Goal: Task Accomplishment & Management: Use online tool/utility

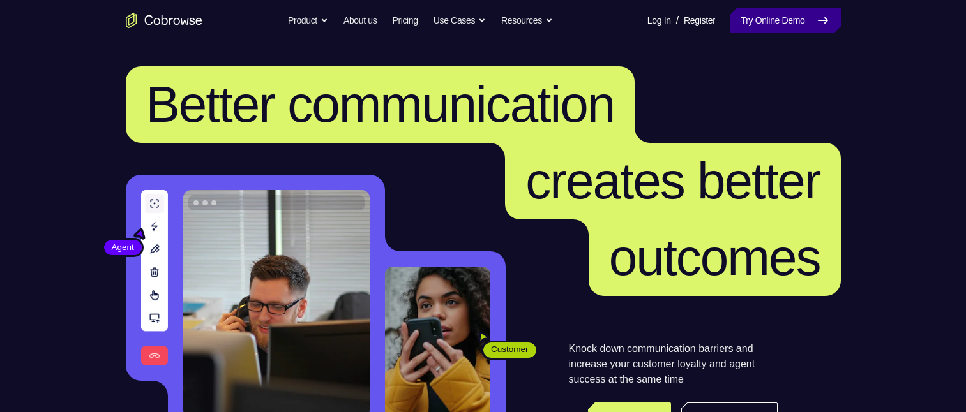
drag, startPoint x: 782, startPoint y: 24, endPoint x: 782, endPoint y: 31, distance: 7.0
click at [782, 24] on link "Try Online Demo" at bounding box center [785, 21] width 110 height 26
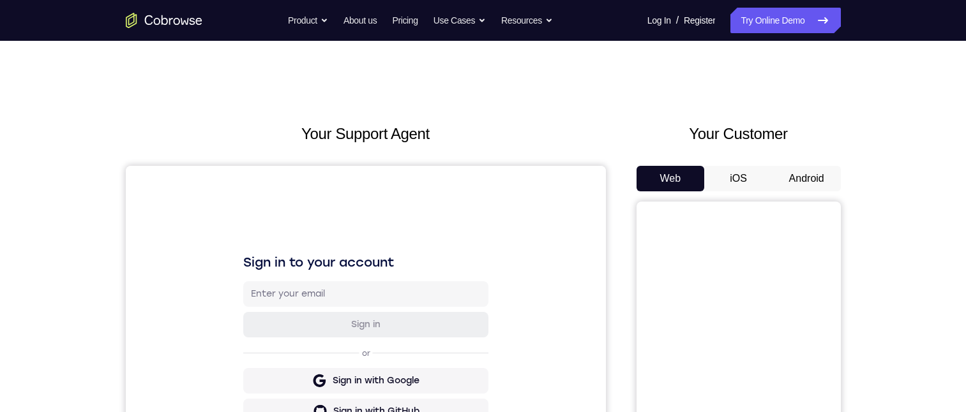
click at [799, 177] on button "Android" at bounding box center [806, 179] width 68 height 26
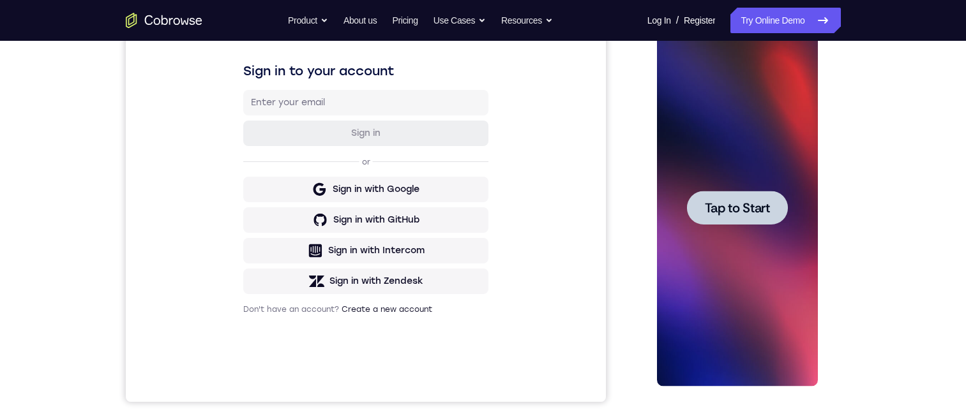
click at [755, 202] on span "Tap to Start" at bounding box center [737, 208] width 65 height 13
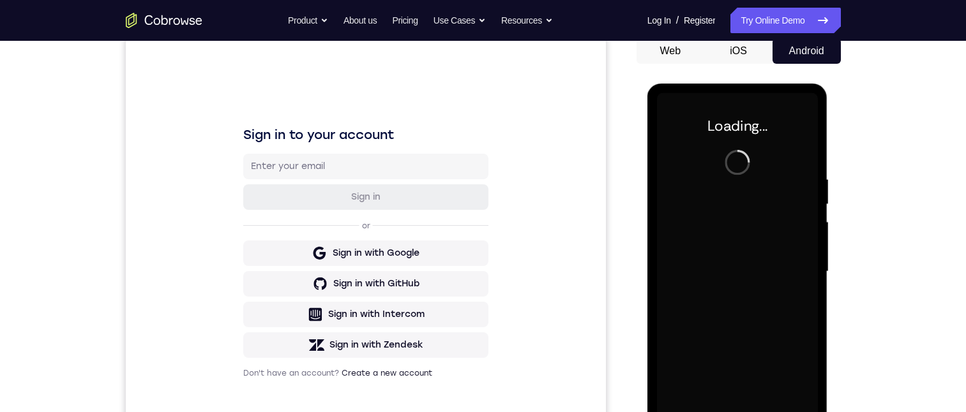
scroll to position [191, 0]
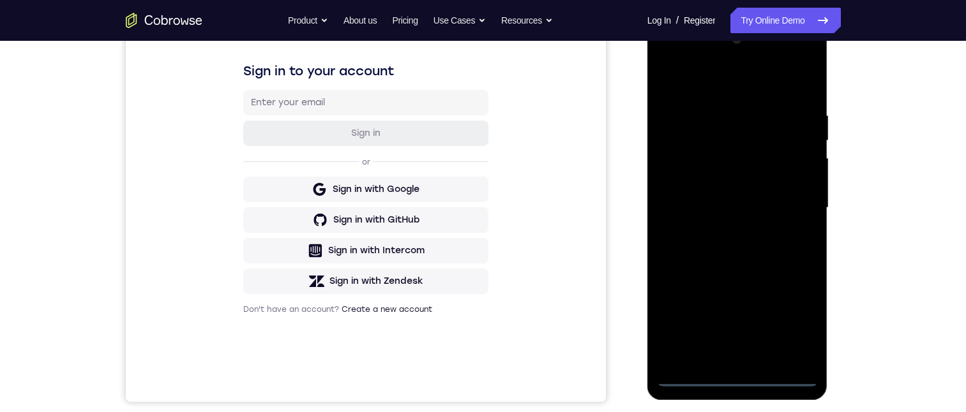
click at [745, 372] on div at bounding box center [737, 207] width 161 height 357
click at [744, 373] on div at bounding box center [737, 207] width 161 height 357
click at [744, 378] on div at bounding box center [737, 207] width 161 height 357
drag, startPoint x: 737, startPoint y: 281, endPoint x: 746, endPoint y: 183, distance: 98.8
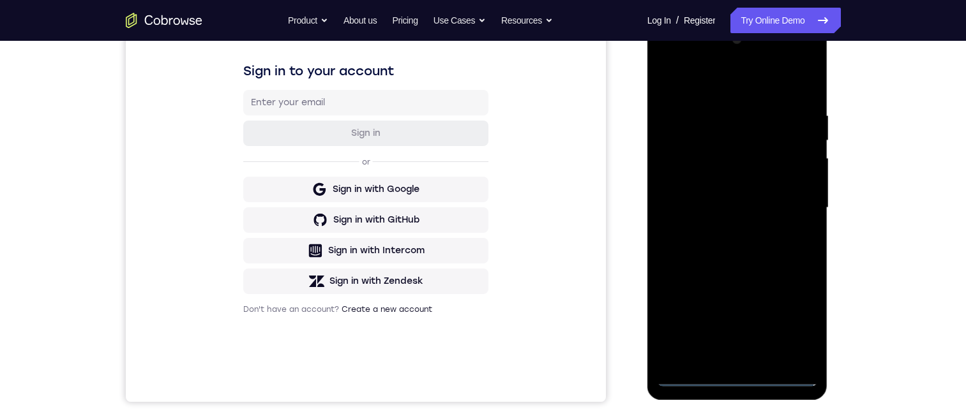
click at [746, 190] on div at bounding box center [737, 207] width 161 height 357
click at [684, 194] on div at bounding box center [737, 207] width 161 height 357
click at [748, 218] on div at bounding box center [737, 207] width 161 height 357
click at [747, 356] on div at bounding box center [737, 207] width 161 height 357
click at [713, 155] on div at bounding box center [737, 207] width 161 height 357
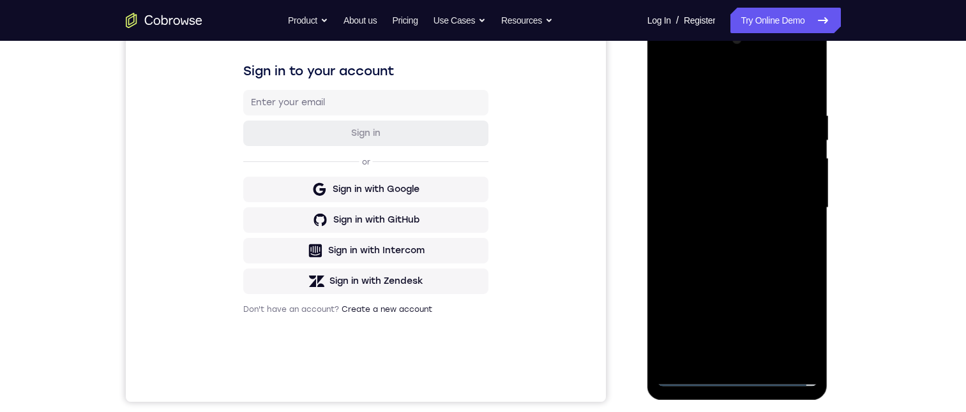
click at [722, 130] on div at bounding box center [737, 207] width 161 height 357
click at [729, 163] on div at bounding box center [737, 207] width 161 height 357
click at [799, 343] on div at bounding box center [737, 207] width 161 height 357
click at [798, 353] on div at bounding box center [737, 207] width 161 height 357
click at [768, 357] on div at bounding box center [737, 207] width 161 height 357
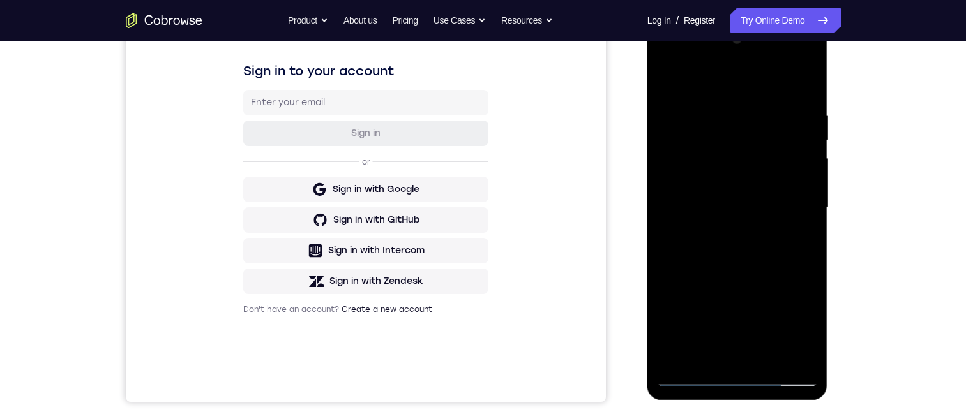
click at [794, 192] on div at bounding box center [737, 207] width 161 height 357
click at [743, 163] on div at bounding box center [737, 207] width 161 height 357
click at [809, 61] on div at bounding box center [737, 207] width 161 height 357
click at [741, 240] on div at bounding box center [737, 207] width 161 height 357
click at [807, 56] on div at bounding box center [737, 207] width 161 height 357
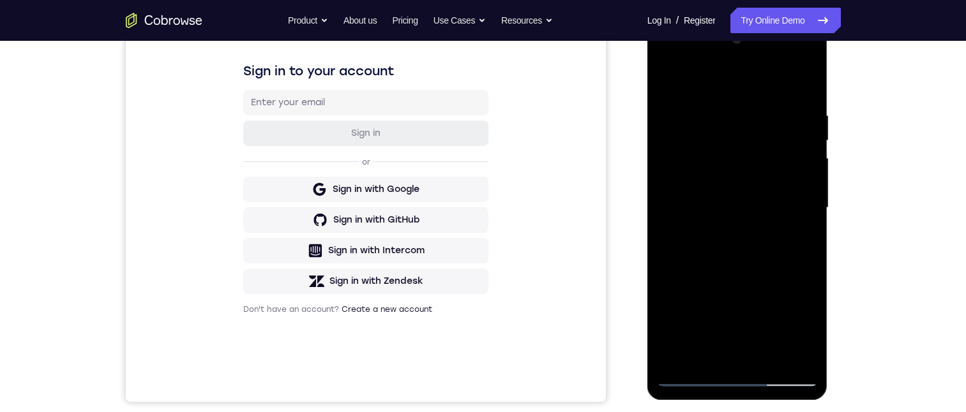
drag, startPoint x: 707, startPoint y: 90, endPoint x: 720, endPoint y: 77, distance: 19.0
click at [707, 90] on div at bounding box center [737, 207] width 161 height 357
click at [771, 56] on div at bounding box center [737, 207] width 161 height 357
click at [745, 200] on div at bounding box center [737, 207] width 161 height 357
click at [684, 329] on div at bounding box center [737, 207] width 161 height 357
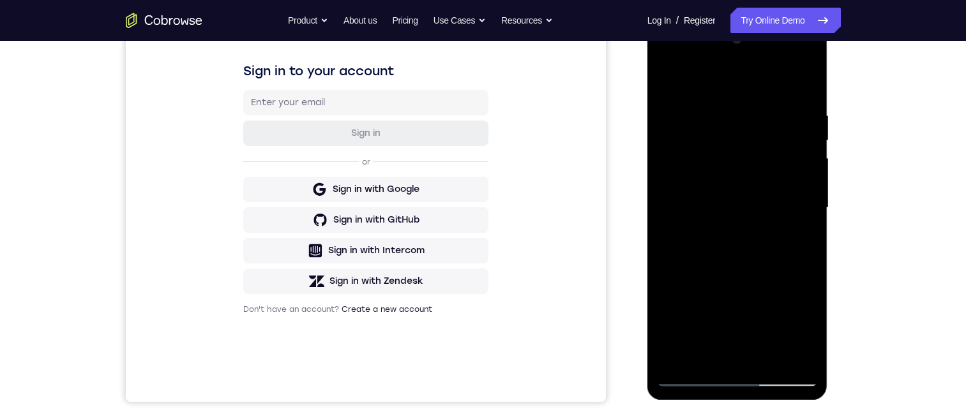
click at [703, 352] on div at bounding box center [737, 207] width 161 height 357
drag, startPoint x: 748, startPoint y: 313, endPoint x: 777, endPoint y: 211, distance: 106.3
click at [776, 216] on div at bounding box center [737, 207] width 161 height 357
drag, startPoint x: 769, startPoint y: 216, endPoint x: 772, endPoint y: 177, distance: 39.7
click at [772, 179] on div at bounding box center [737, 207] width 161 height 357
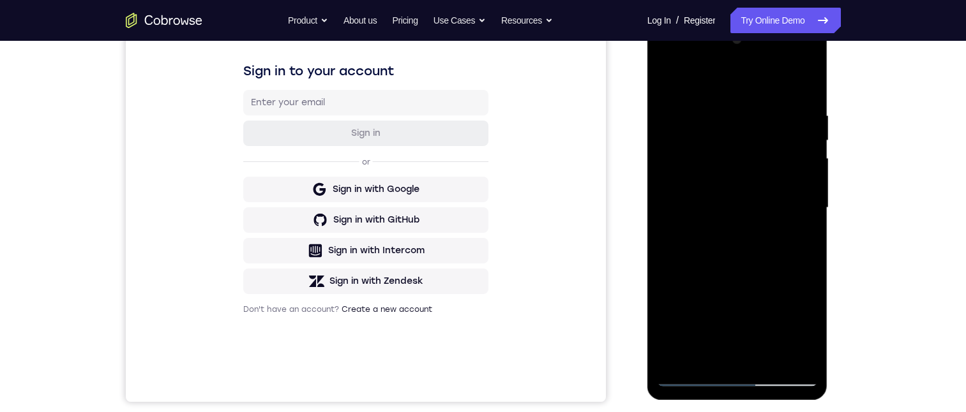
scroll to position [255, 0]
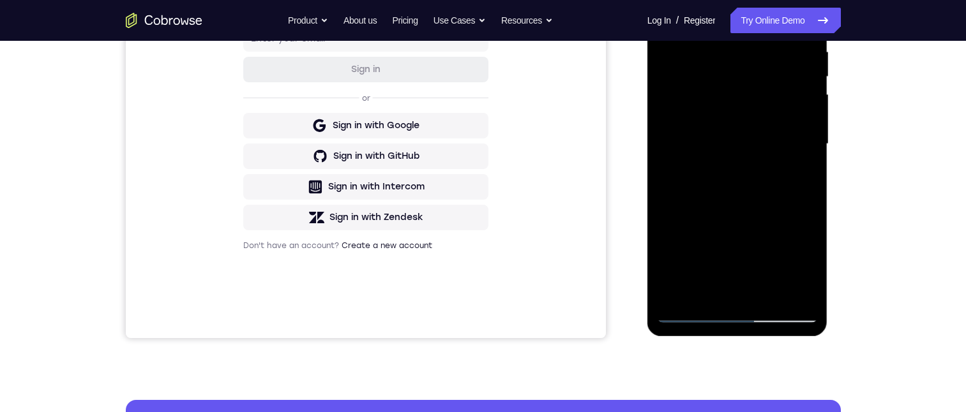
drag, startPoint x: 760, startPoint y: 257, endPoint x: 781, endPoint y: 145, distance: 113.5
click at [781, 149] on div at bounding box center [737, 144] width 161 height 357
click at [765, 247] on div at bounding box center [737, 144] width 161 height 357
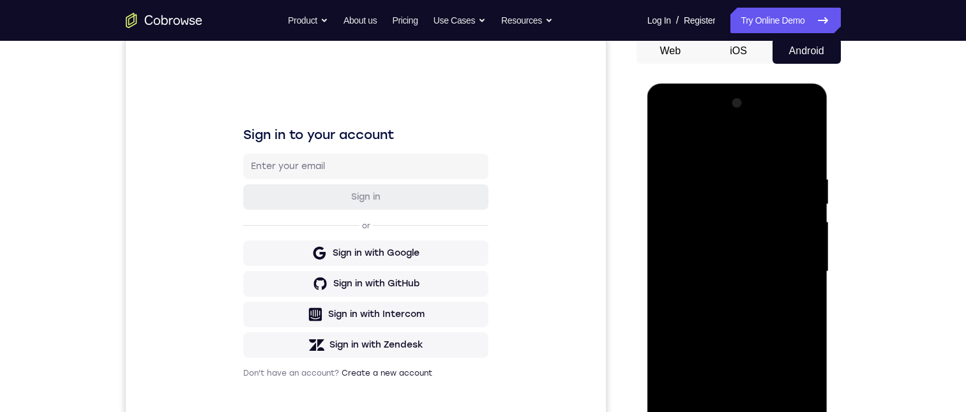
click at [791, 120] on div at bounding box center [737, 271] width 161 height 357
click at [669, 119] on div at bounding box center [737, 271] width 161 height 357
click at [788, 387] on div at bounding box center [737, 271] width 161 height 357
click at [714, 186] on div at bounding box center [737, 271] width 161 height 357
click at [714, 215] on div at bounding box center [737, 271] width 161 height 357
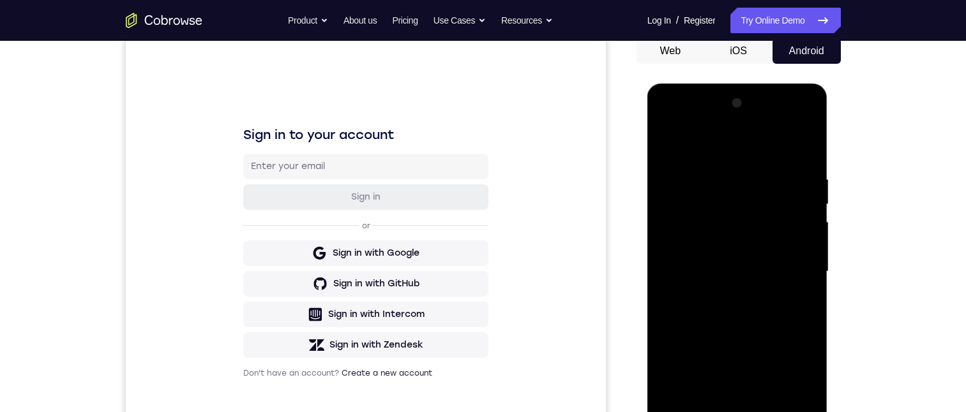
click at [668, 326] on div at bounding box center [737, 271] width 161 height 357
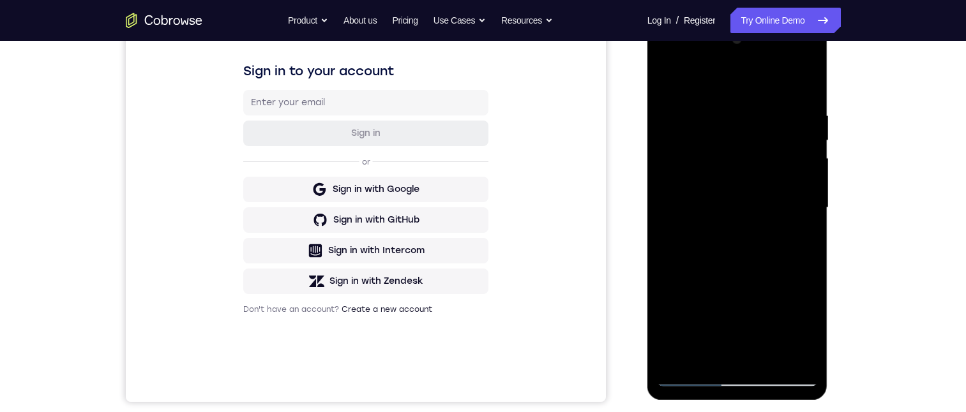
click at [705, 350] on div at bounding box center [737, 207] width 161 height 357
click at [740, 321] on div at bounding box center [737, 207] width 161 height 357
drag, startPoint x: 789, startPoint y: 292, endPoint x: 789, endPoint y: 260, distance: 31.9
click at [789, 260] on div at bounding box center [737, 207] width 161 height 357
drag, startPoint x: 767, startPoint y: 334, endPoint x: 775, endPoint y: 261, distance: 73.2
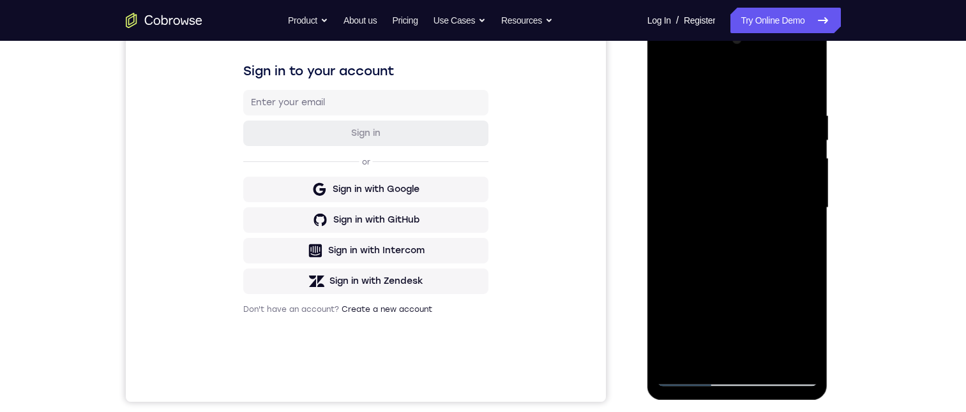
click at [775, 267] on div at bounding box center [737, 207] width 161 height 357
drag, startPoint x: 768, startPoint y: 311, endPoint x: 782, endPoint y: 250, distance: 63.3
click at [777, 258] on div at bounding box center [737, 207] width 161 height 357
click at [735, 311] on div at bounding box center [737, 207] width 161 height 357
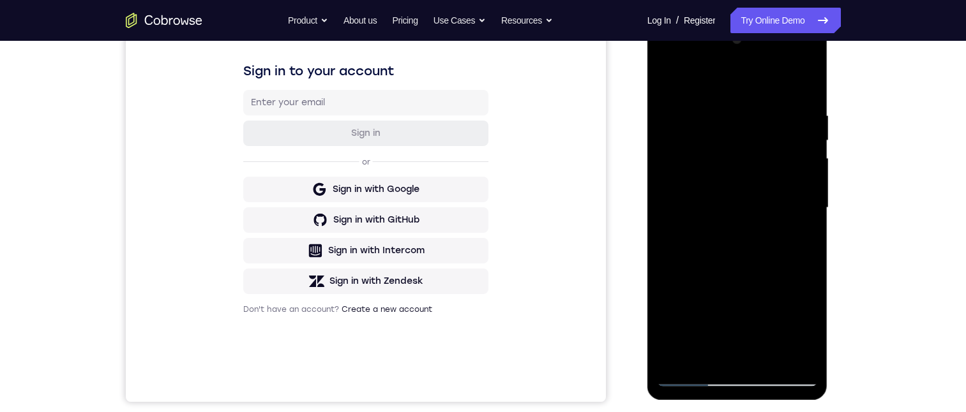
click at [738, 326] on div at bounding box center [737, 207] width 161 height 357
drag, startPoint x: 743, startPoint y: 311, endPoint x: 759, endPoint y: 244, distance: 69.5
click at [755, 248] on div at bounding box center [737, 207] width 161 height 357
drag, startPoint x: 759, startPoint y: 285, endPoint x: 766, endPoint y: 245, distance: 40.2
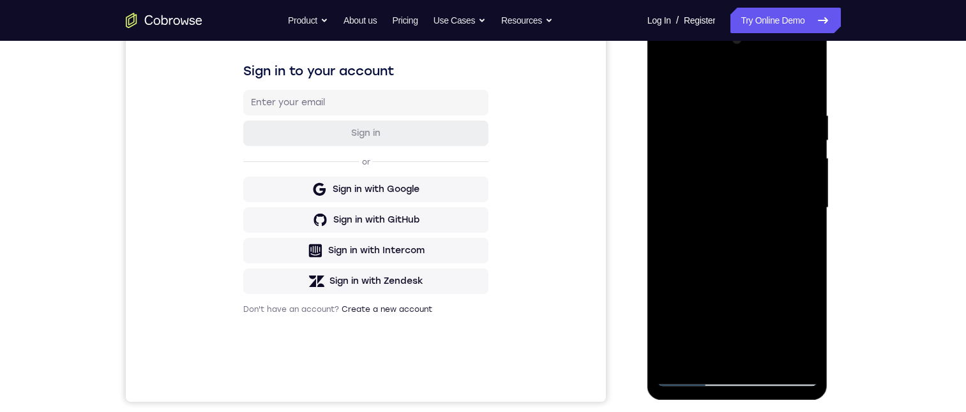
click at [766, 246] on div at bounding box center [737, 207] width 161 height 357
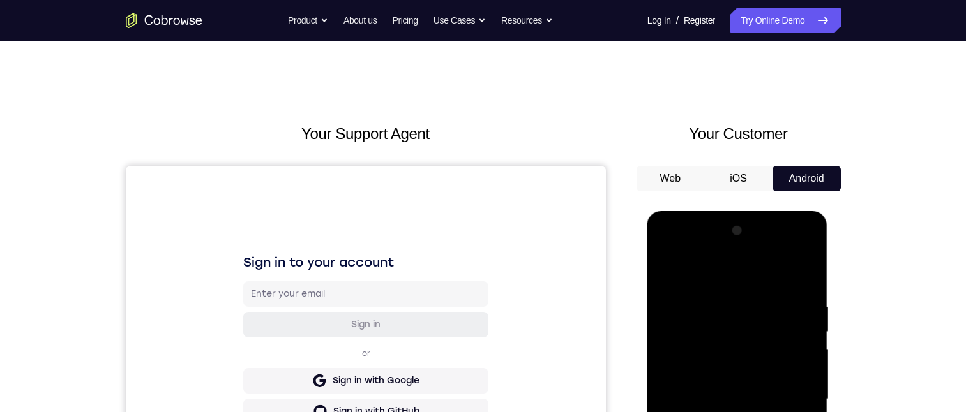
click at [791, 247] on div at bounding box center [737, 399] width 161 height 357
drag, startPoint x: 735, startPoint y: 321, endPoint x: 1537, endPoint y: 484, distance: 818.6
click at [735, 320] on div at bounding box center [737, 399] width 161 height 357
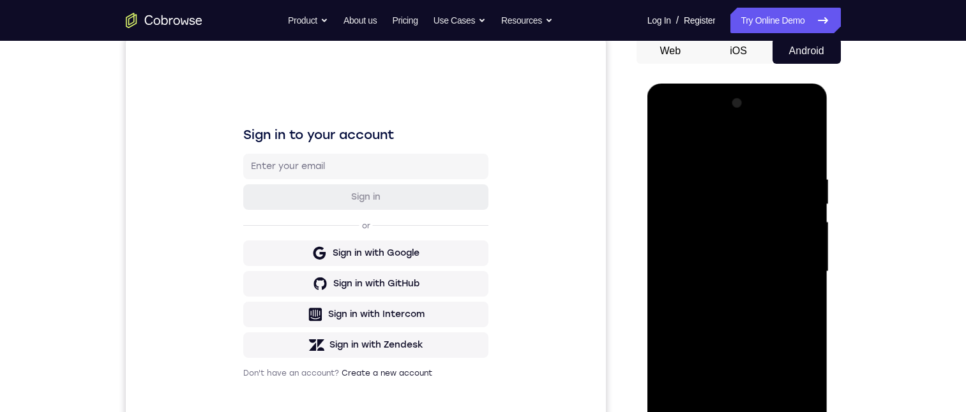
scroll to position [191, 0]
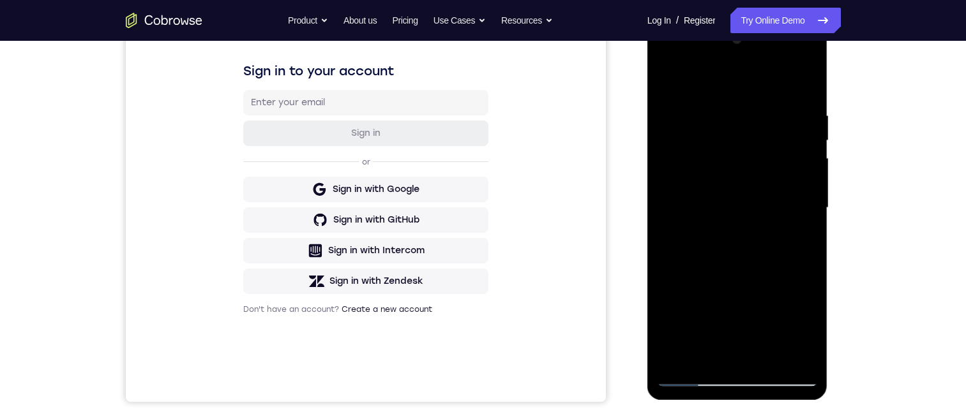
click at [668, 61] on div at bounding box center [737, 207] width 161 height 357
drag, startPoint x: 1331, startPoint y: 59, endPoint x: 738, endPoint y: 149, distance: 599.8
click at [738, 149] on div at bounding box center [737, 207] width 161 height 357
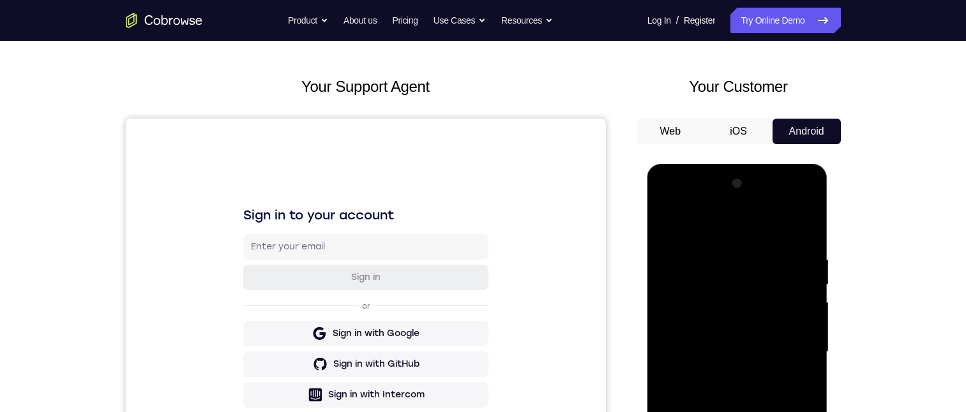
drag, startPoint x: 745, startPoint y: 221, endPoint x: 751, endPoint y: 300, distance: 78.7
click at [749, 328] on div at bounding box center [737, 352] width 161 height 357
click at [673, 200] on div at bounding box center [737, 352] width 161 height 357
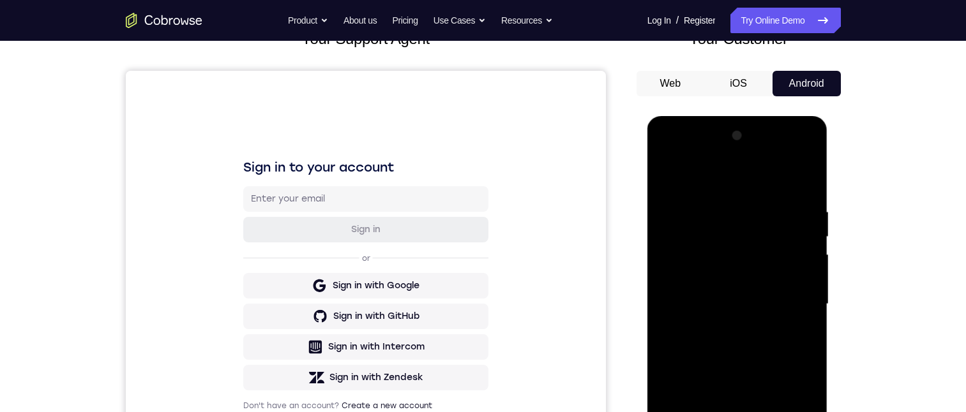
scroll to position [191, 0]
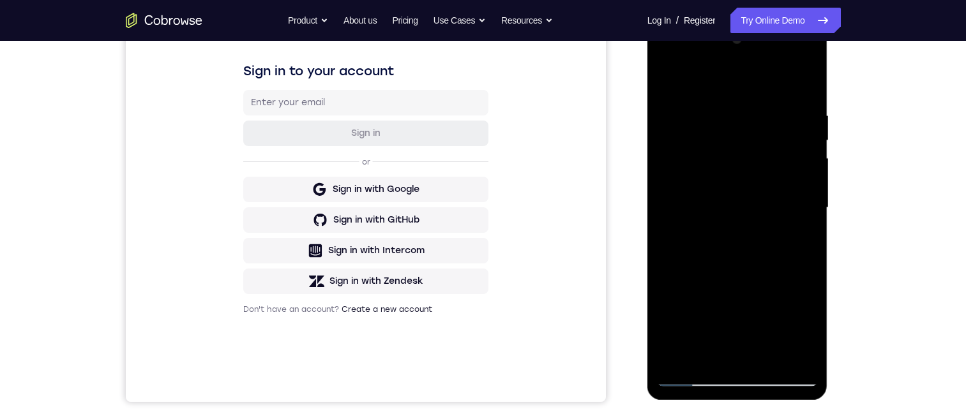
click at [707, 236] on div at bounding box center [737, 207] width 161 height 357
click at [709, 160] on div at bounding box center [737, 207] width 161 height 357
click at [667, 56] on div at bounding box center [737, 207] width 161 height 357
drag, startPoint x: 757, startPoint y: 271, endPoint x: 758, endPoint y: 207, distance: 63.8
click at [760, 214] on div at bounding box center [737, 207] width 161 height 357
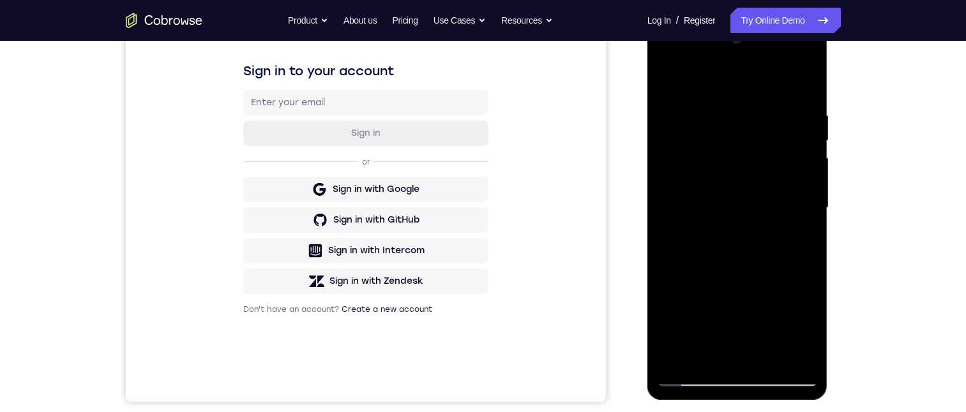
scroll to position [0, 0]
